Goal: Information Seeking & Learning: Learn about a topic

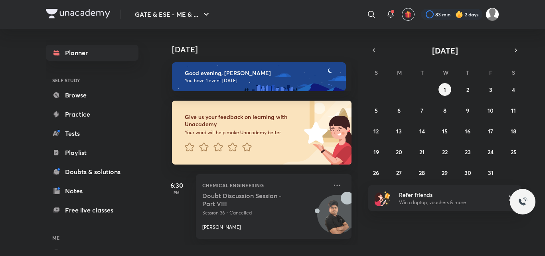
click at [375, 16] on icon at bounding box center [372, 15] width 10 height 10
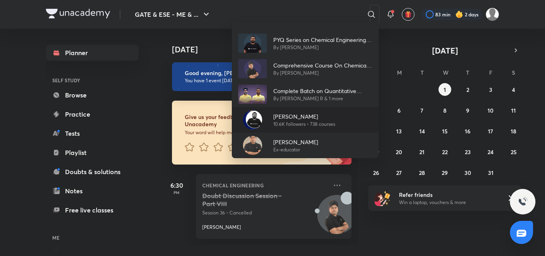
click at [318, 127] on p "10.6K followers • 738 courses" at bounding box center [305, 124] width 62 height 7
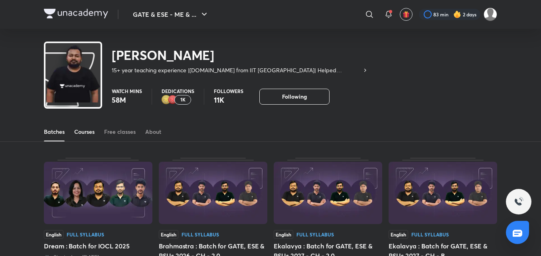
click at [87, 135] on div "Courses" at bounding box center [84, 132] width 20 height 8
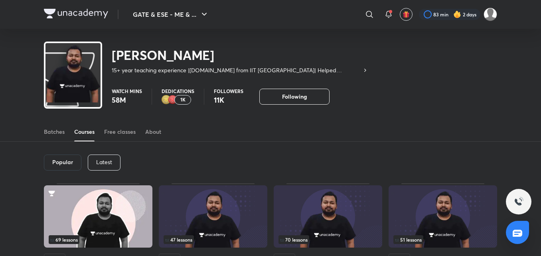
click at [102, 163] on p "Latest" at bounding box center [104, 162] width 16 height 6
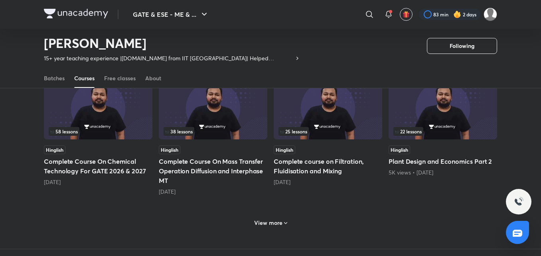
scroll to position [388, 0]
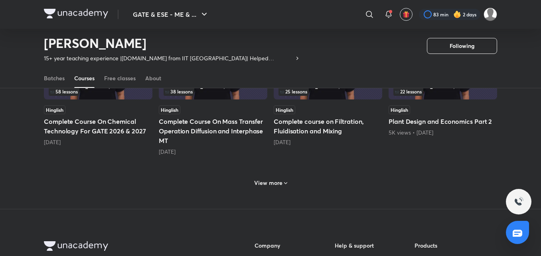
click at [265, 184] on h6 "View more" at bounding box center [268, 183] width 28 height 8
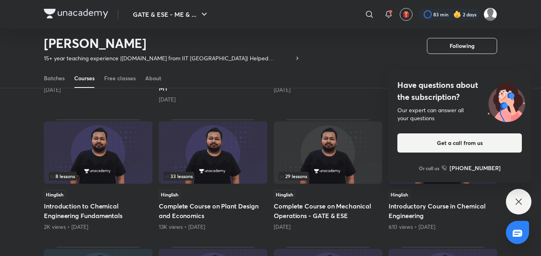
scroll to position [428, 0]
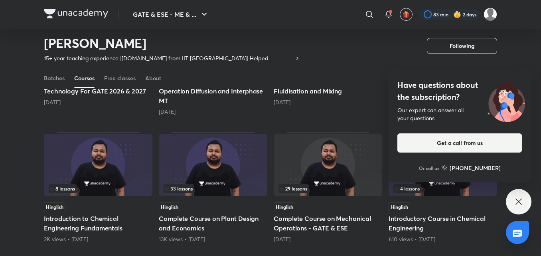
click at [508, 196] on div "Have questions about the subscription? Our expert can answer all your questions…" at bounding box center [519, 202] width 26 height 26
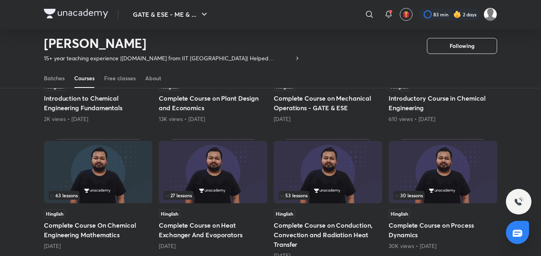
scroll to position [548, 0]
click at [348, 173] on img at bounding box center [328, 172] width 109 height 62
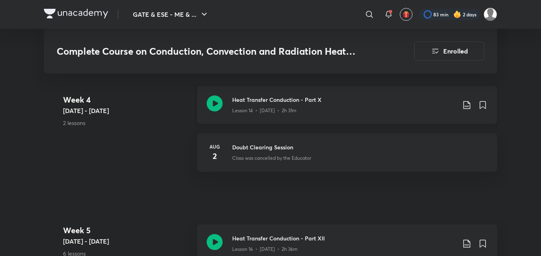
scroll to position [1278, 0]
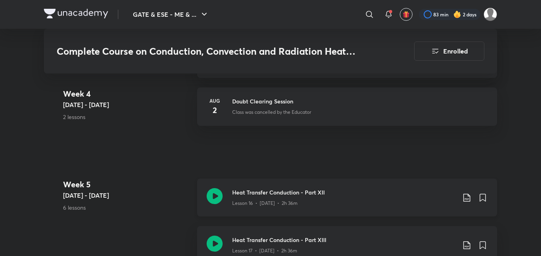
click at [352, 196] on h3 "Heat Transfer Conduction - Part XII" at bounding box center [344, 192] width 224 height 8
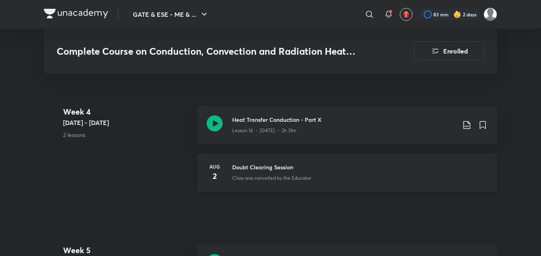
scroll to position [1198, 0]
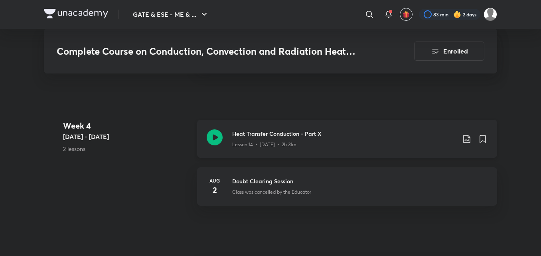
click at [401, 154] on div "Heat Transfer Conduction - Part X Lesson 14 • Jul 28 • 2h 31m" at bounding box center [347, 139] width 300 height 38
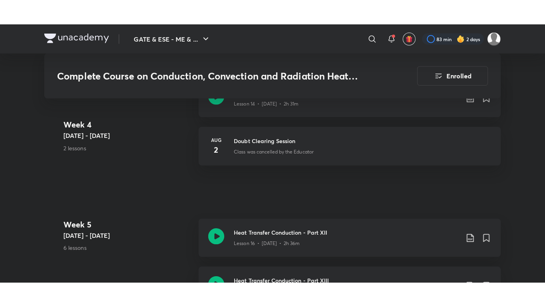
scroll to position [1278, 0]
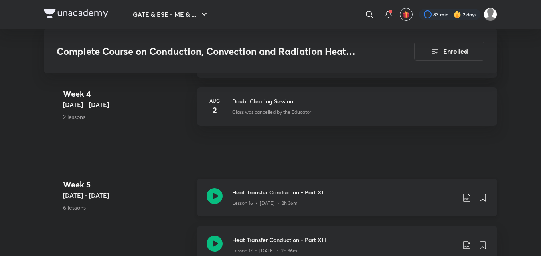
click at [349, 202] on div "Lesson 16 • Aug 5 • 2h 36m" at bounding box center [344, 201] width 224 height 10
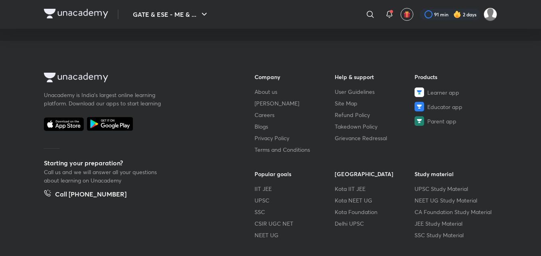
scroll to position [502, 0]
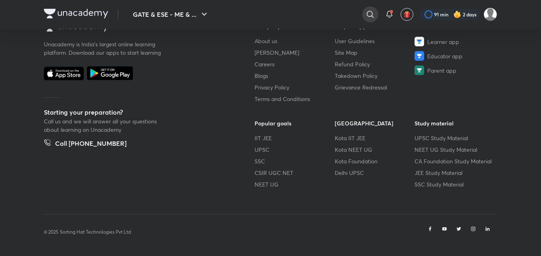
click at [366, 15] on icon at bounding box center [371, 15] width 10 height 10
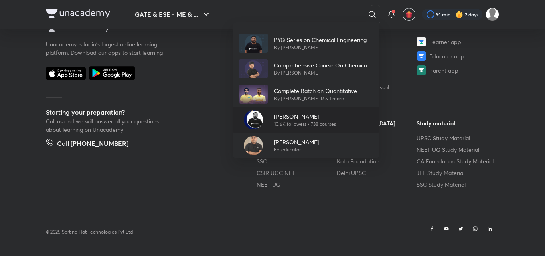
click at [276, 121] on p "10.6K followers • 738 courses" at bounding box center [305, 124] width 62 height 7
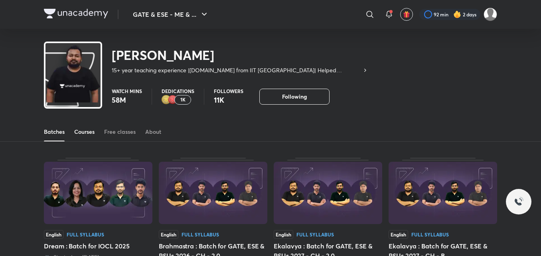
click at [95, 138] on link "Courses" at bounding box center [84, 131] width 20 height 19
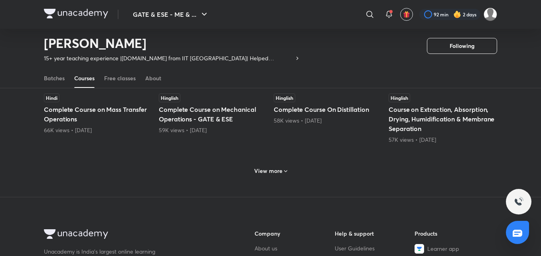
scroll to position [354, 0]
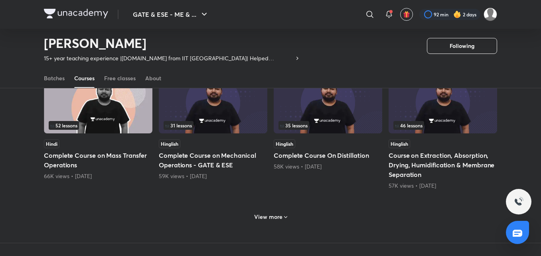
click at [275, 222] on div "View more" at bounding box center [271, 216] width 40 height 13
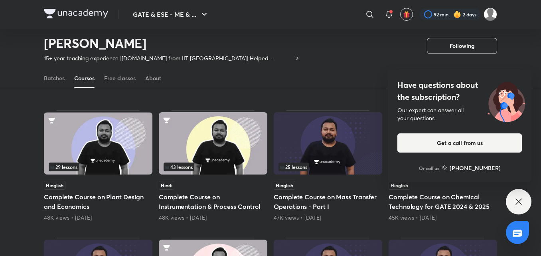
scroll to position [514, 0]
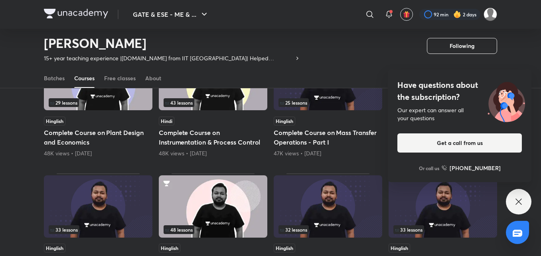
click at [519, 207] on div "Have questions about the subscription? Our expert can answer all your questions…" at bounding box center [519, 202] width 26 height 26
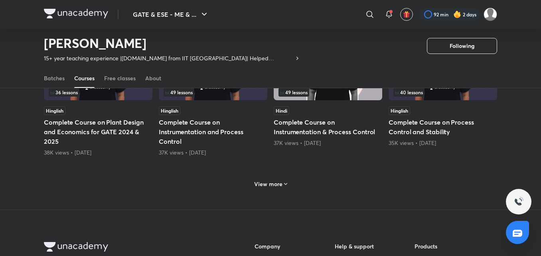
scroll to position [833, 0]
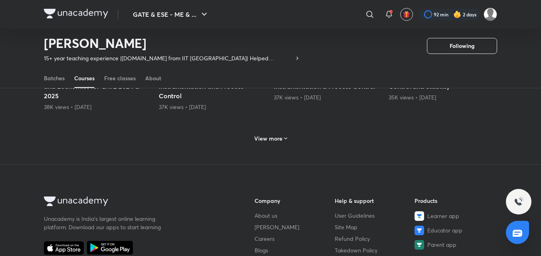
click at [301, 134] on div "View more" at bounding box center [271, 137] width 454 height 21
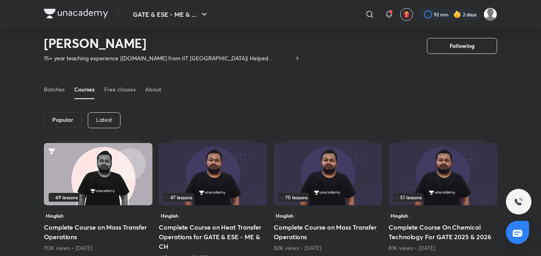
scroll to position [0, 0]
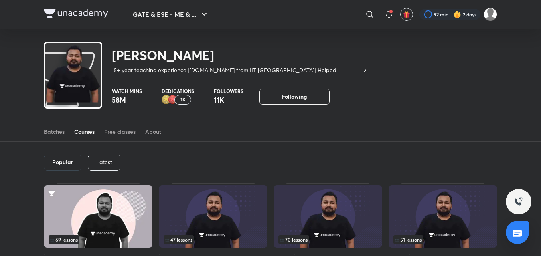
click at [102, 161] on p "Latest" at bounding box center [104, 162] width 16 height 6
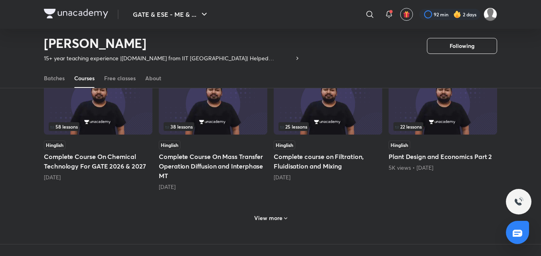
scroll to position [367, 0]
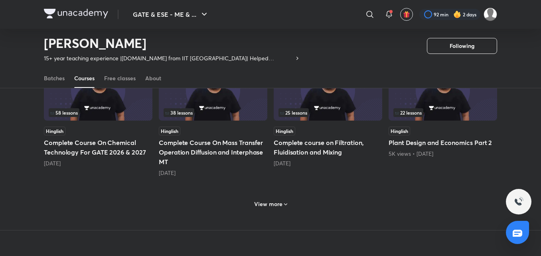
click at [298, 202] on div "View more" at bounding box center [271, 203] width 454 height 21
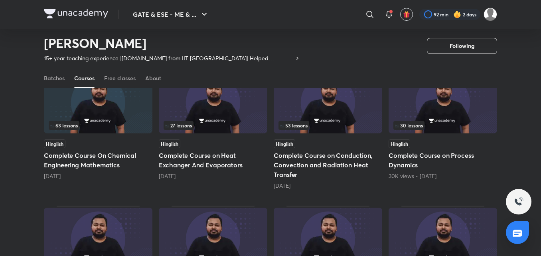
scroll to position [646, 0]
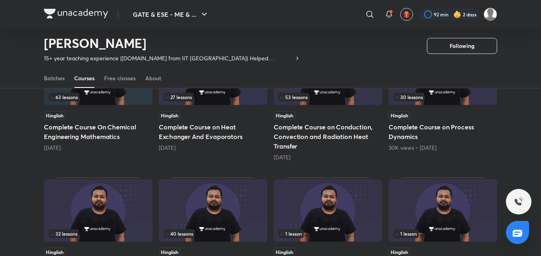
click at [113, 107] on div "63 lessons Hinglish Complete Course On Chemical Engineering Mathematics 9 month…" at bounding box center [98, 101] width 109 height 121
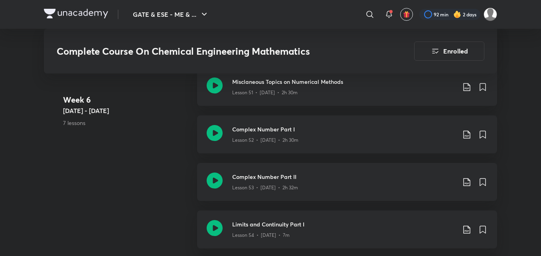
scroll to position [3114, 0]
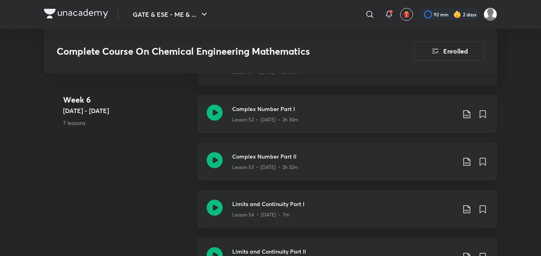
click at [466, 110] on icon at bounding box center [467, 114] width 10 height 10
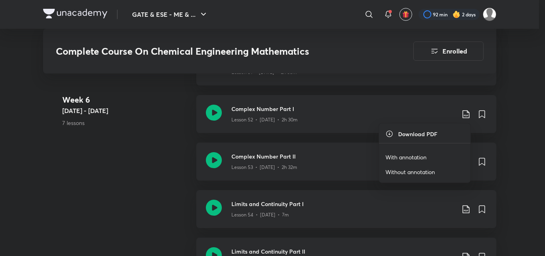
click at [411, 155] on p "With annotation" at bounding box center [406, 157] width 41 height 8
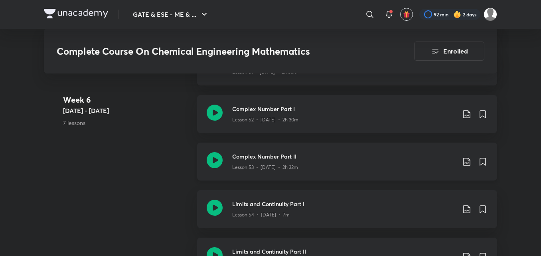
click at [318, 158] on h3 "Complex Number Part II" at bounding box center [344, 156] width 224 height 8
click at [466, 165] on icon at bounding box center [467, 162] width 10 height 10
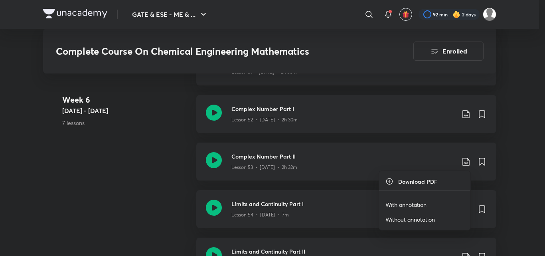
click at [426, 203] on p "With annotation" at bounding box center [406, 204] width 41 height 8
